Goal: Obtain resource: Download file/media

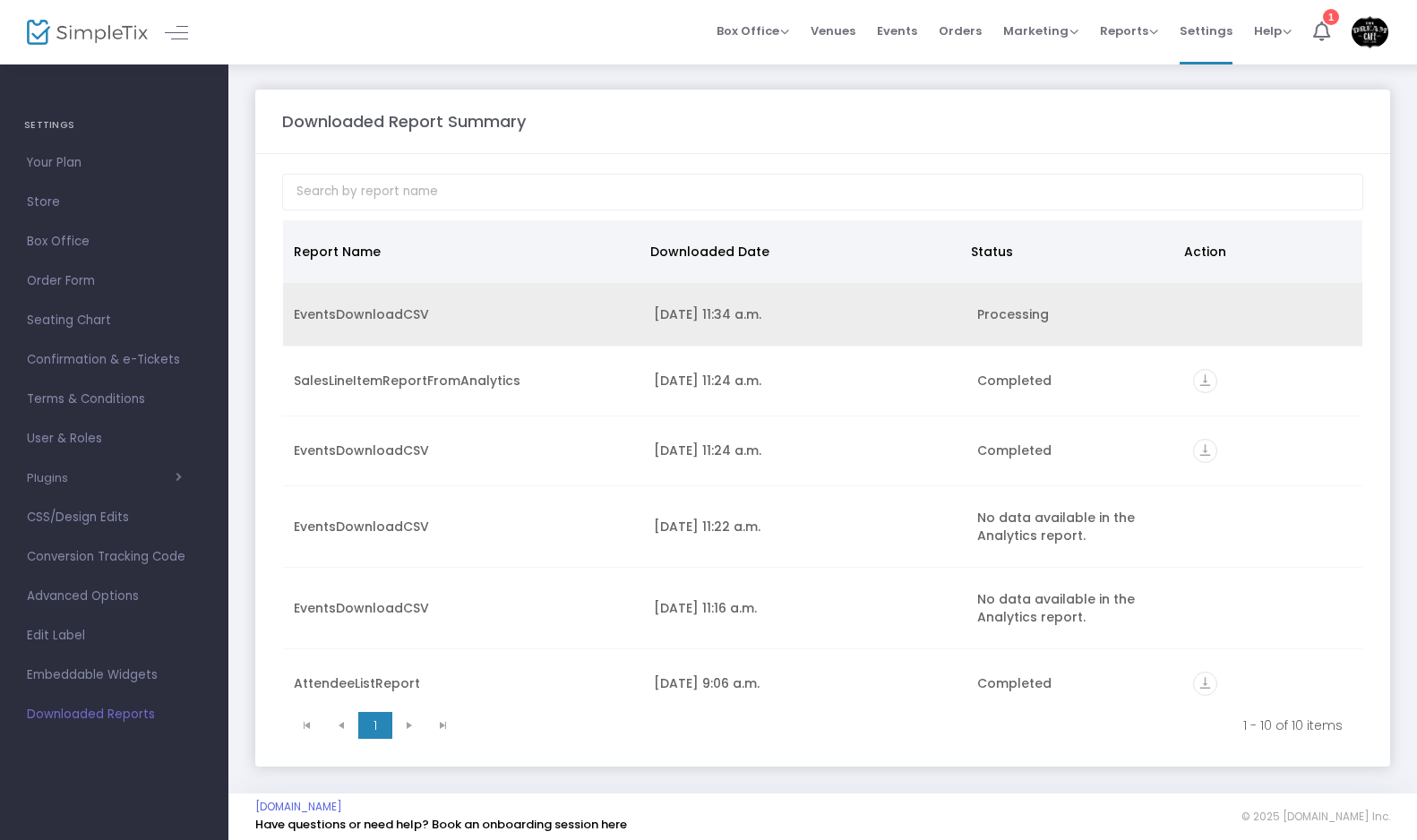
click at [1182, 329] on td "Data table" at bounding box center [1271, 314] width 180 height 63
click at [1030, 316] on div "Processing" at bounding box center [1075, 314] width 195 height 18
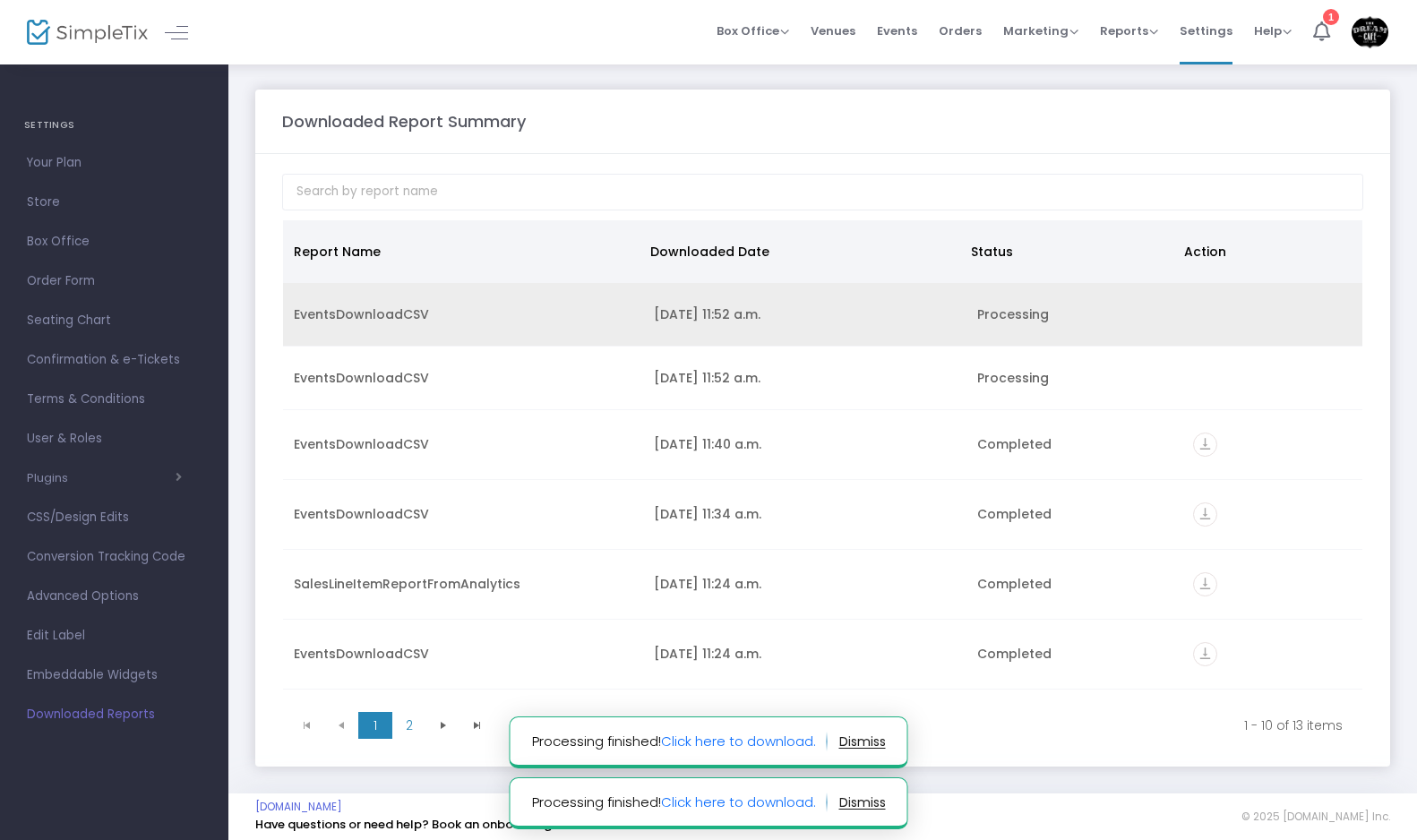
click at [622, 299] on td "EventsDownloadCSV" at bounding box center [463, 314] width 360 height 63
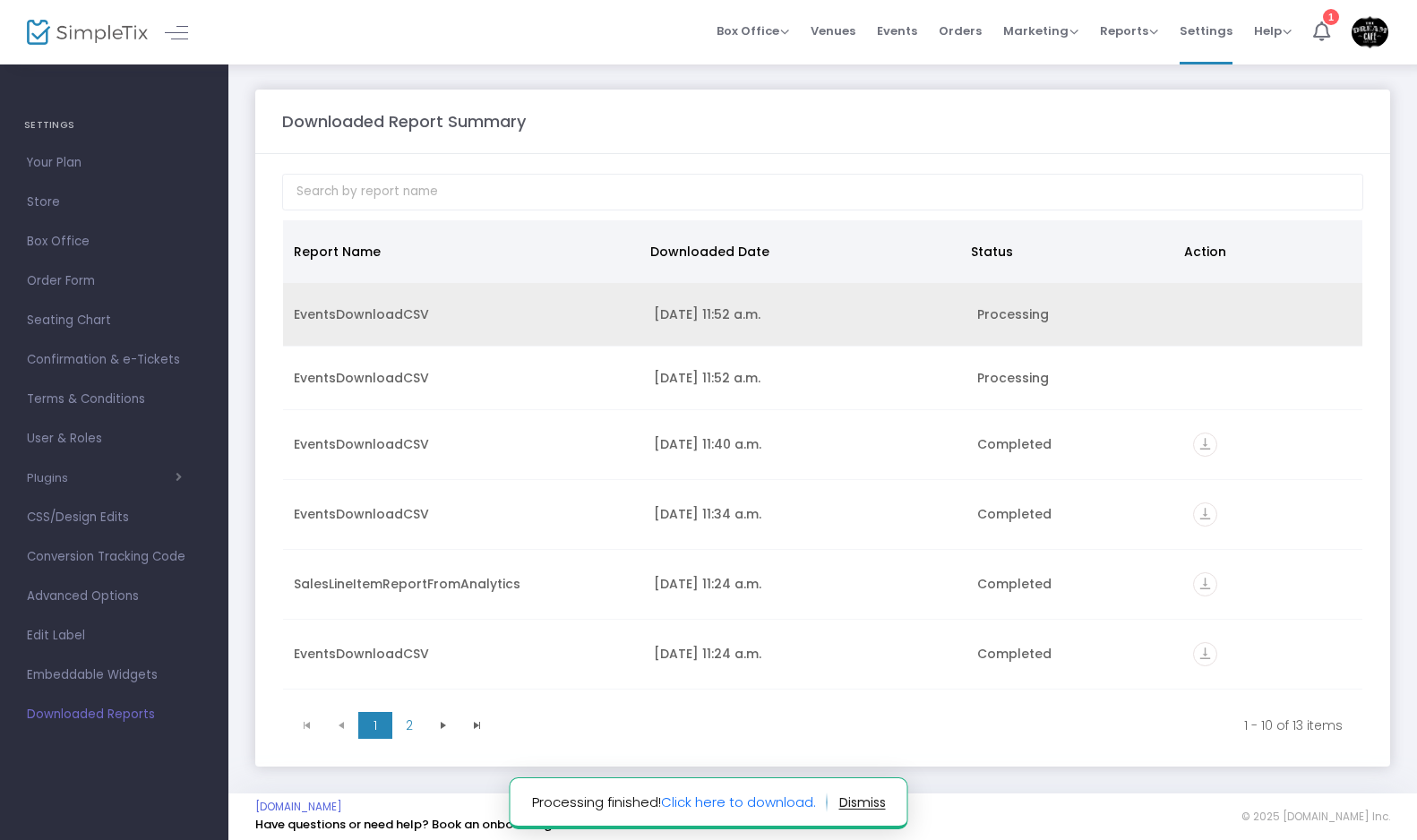
click at [707, 300] on td "[DATE] 11:52 a.m." at bounding box center [804, 314] width 324 height 63
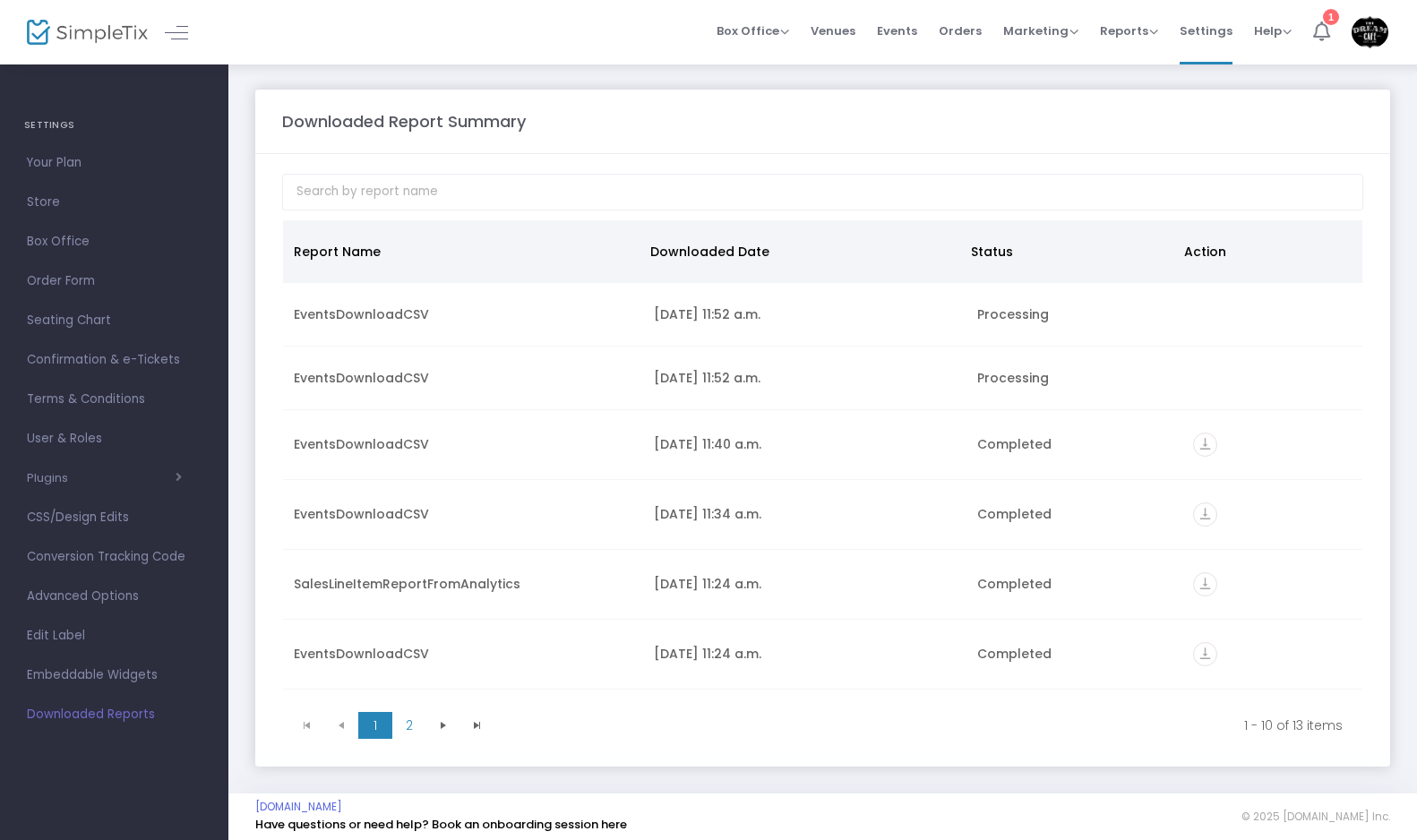
click at [1325, 15] on div "1" at bounding box center [1330, 17] width 17 height 17
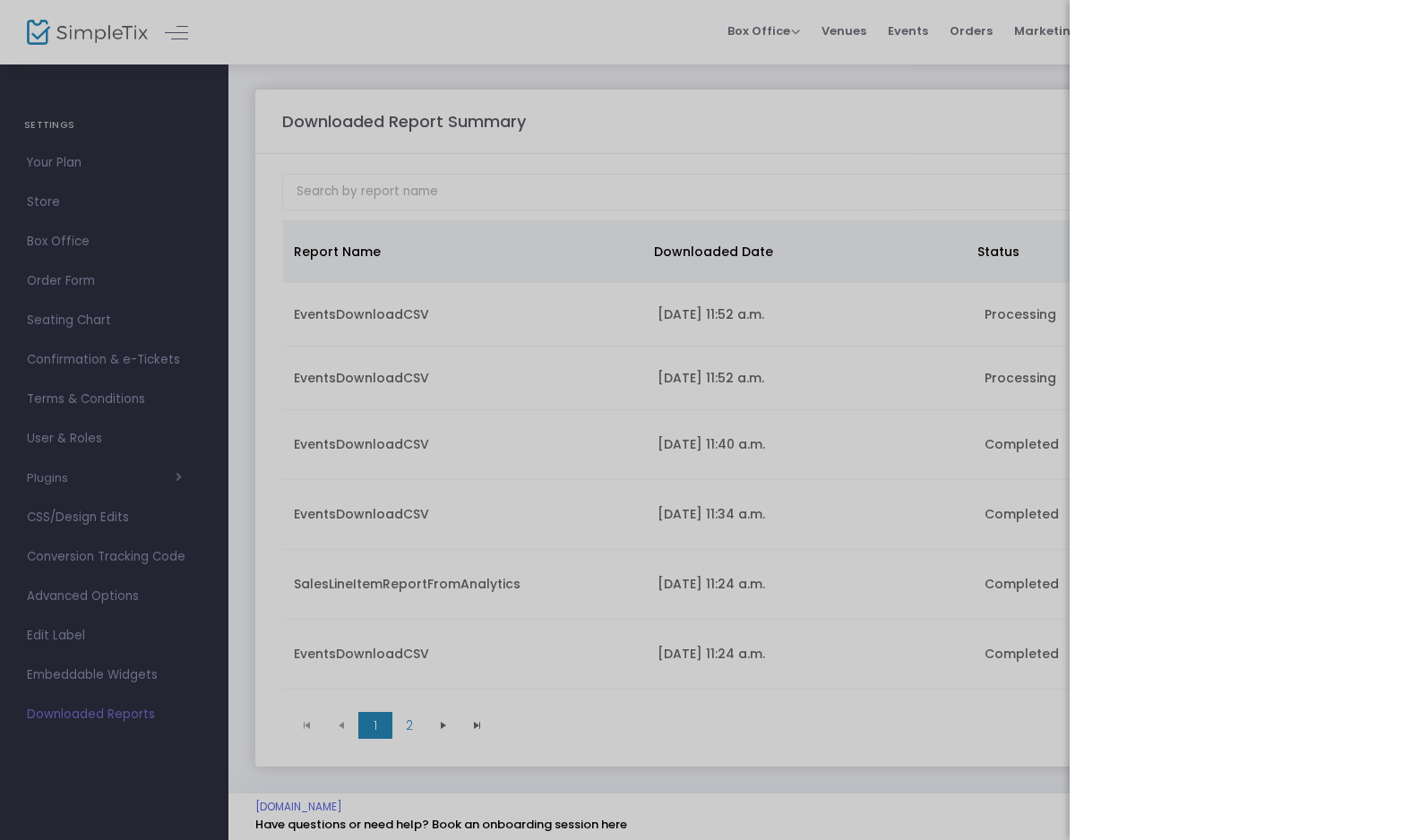
click at [959, 145] on div at bounding box center [714, 420] width 1428 height 840
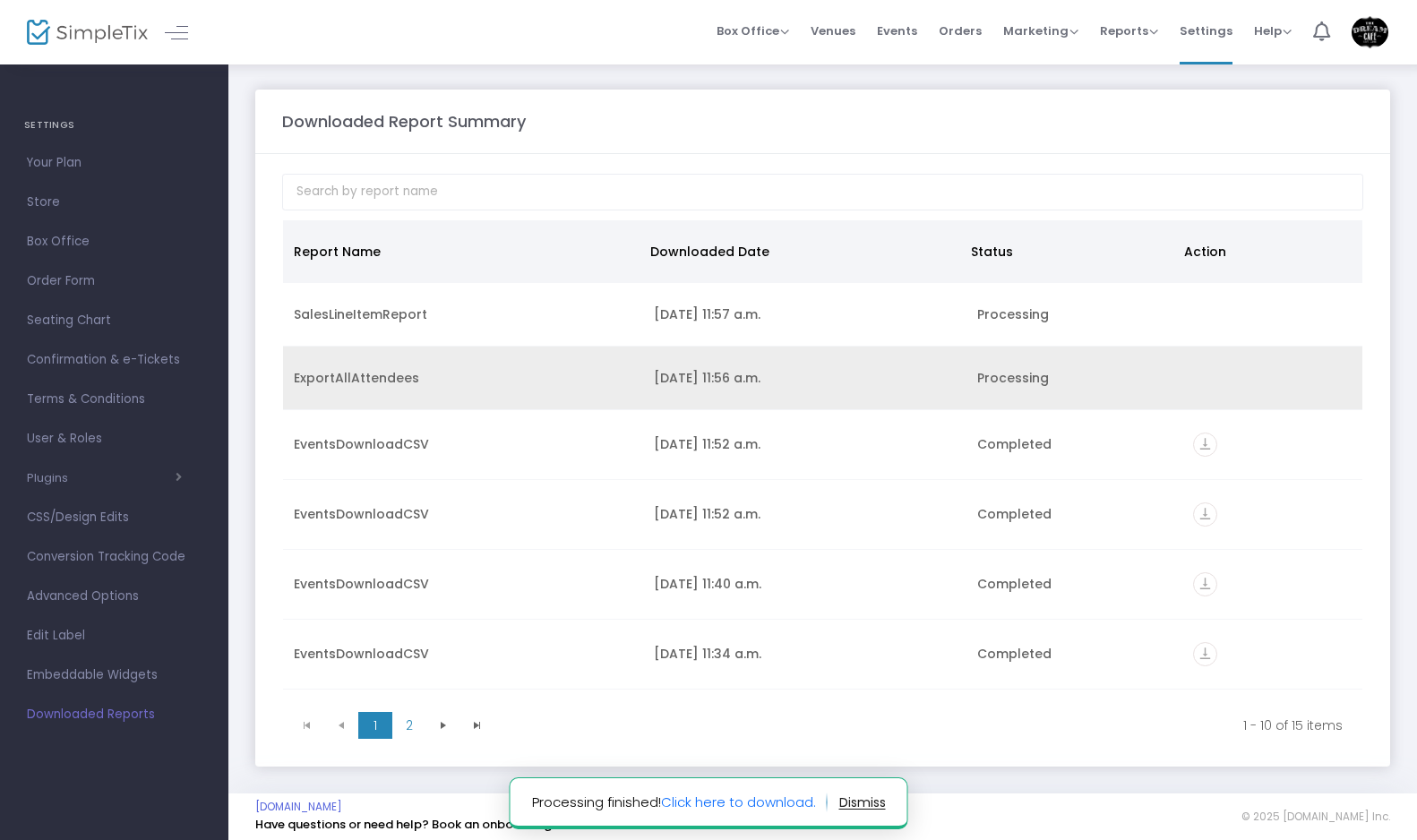
click at [904, 376] on div "[DATE] 11:56 a.m." at bounding box center [804, 377] width 302 height 18
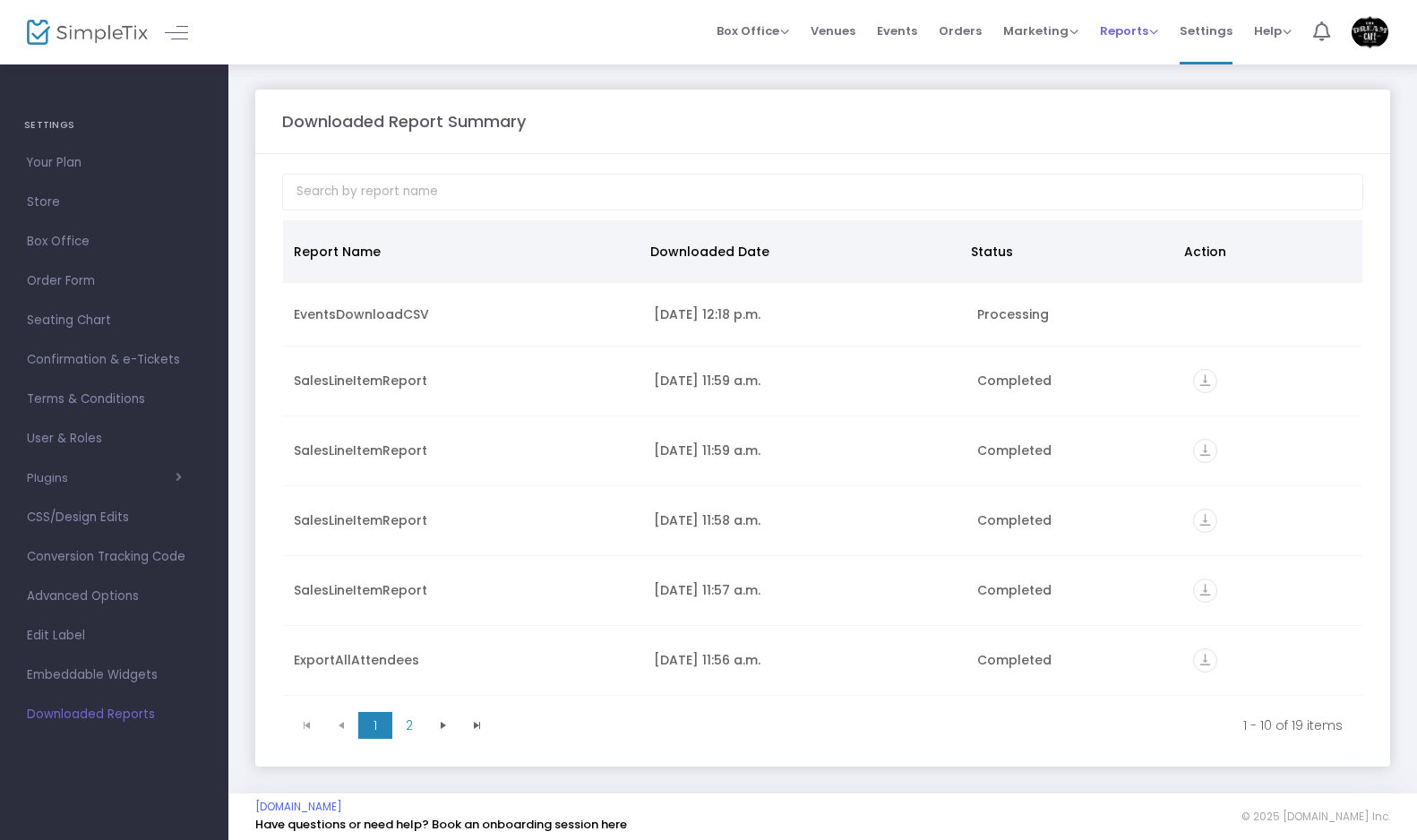
click at [1131, 28] on span "Reports" at bounding box center [1129, 30] width 58 height 17
click at [1136, 134] on li "Download" at bounding box center [1158, 130] width 117 height 35
click at [1129, 40] on span "Reports Analytics Sales Reports Download" at bounding box center [1129, 30] width 58 height 46
click at [896, 28] on span "Events" at bounding box center [896, 30] width 40 height 46
